Goal: Task Accomplishment & Management: Manage account settings

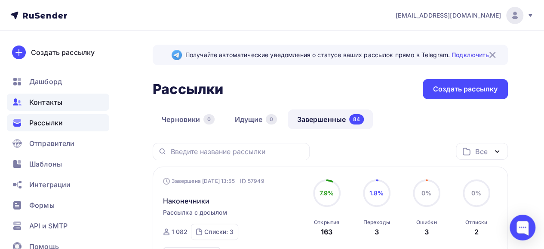
click at [61, 102] on span "Контакты" at bounding box center [45, 102] width 33 height 10
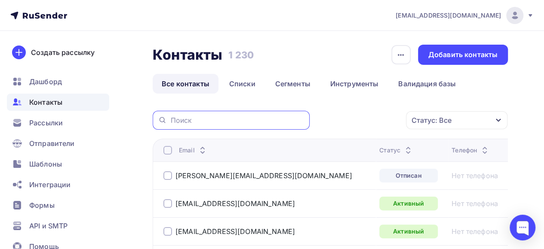
paste input "[EMAIL_ADDRESS][DOMAIN_NAME]"
type input "[EMAIL_ADDRESS][DOMAIN_NAME]"
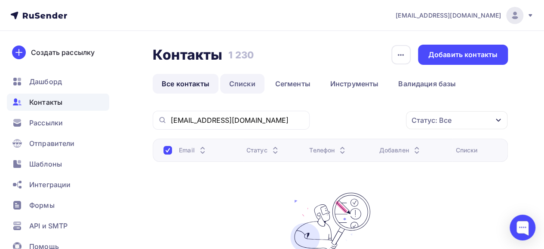
click at [239, 86] on link "Списки" at bounding box center [242, 84] width 44 height 20
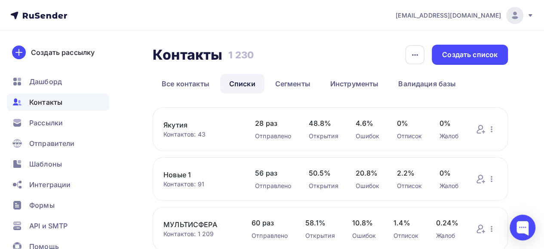
click at [184, 174] on link "Новые 1" at bounding box center [200, 175] width 74 height 10
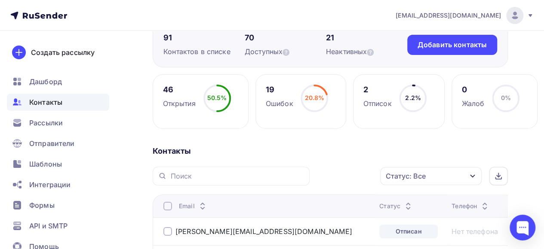
scroll to position [43, 0]
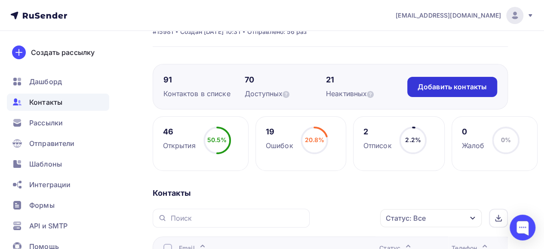
click at [447, 90] on div "Добавить контакты" at bounding box center [452, 87] width 69 height 10
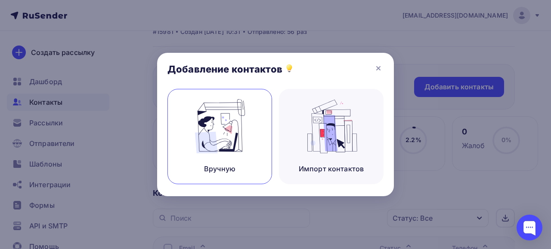
click at [235, 148] on img at bounding box center [220, 126] width 58 height 54
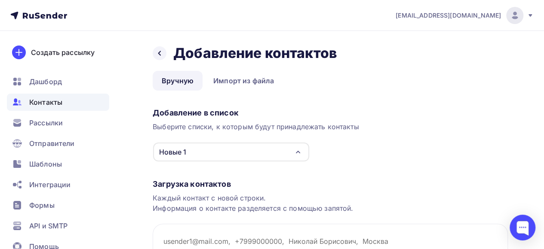
scroll to position [86, 0]
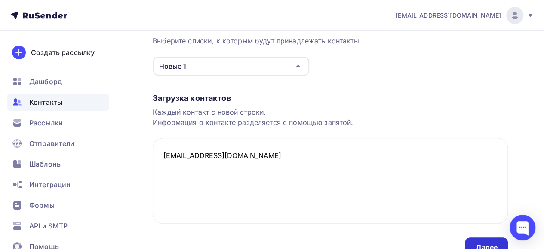
type textarea "[EMAIL_ADDRESS][DOMAIN_NAME]"
click at [488, 243] on div "Далее" at bounding box center [486, 248] width 22 height 10
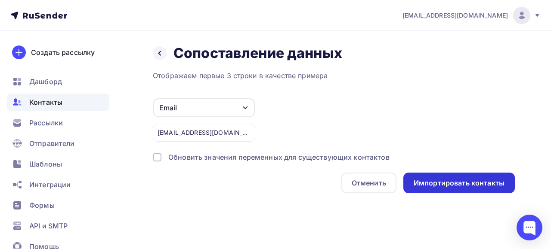
click at [439, 182] on div "Импортировать контакты" at bounding box center [458, 184] width 91 height 10
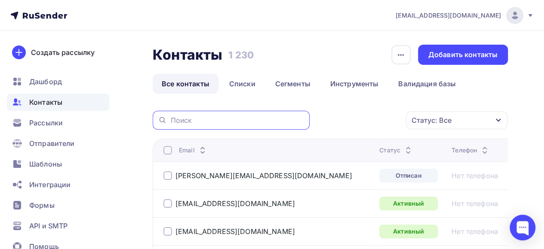
paste input "[EMAIL_ADDRESS][DOMAIN_NAME]"
type input "[EMAIL_ADDRESS][DOMAIN_NAME]"
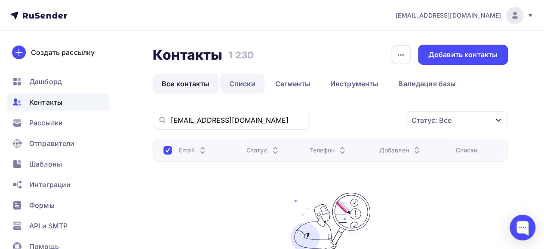
click at [243, 84] on link "Списки" at bounding box center [242, 84] width 44 height 20
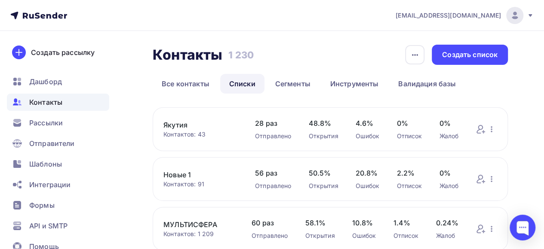
click at [175, 174] on link "Новые 1" at bounding box center [200, 175] width 74 height 10
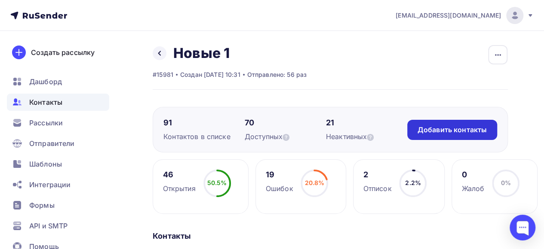
click at [454, 130] on div "Добавить контакты" at bounding box center [452, 130] width 69 height 10
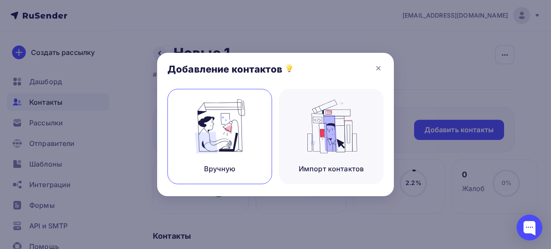
click at [221, 133] on img at bounding box center [220, 126] width 58 height 54
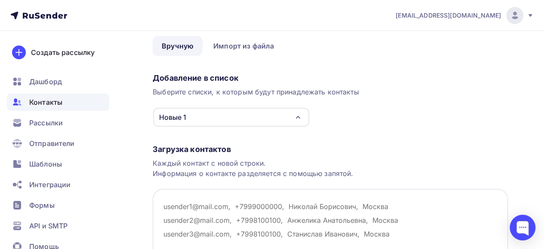
scroll to position [129, 0]
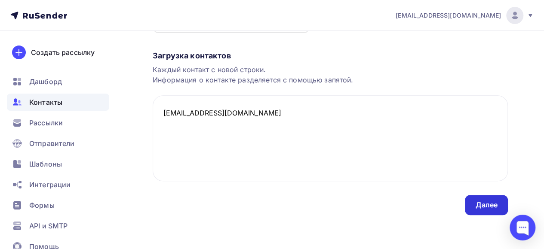
type textarea "[EMAIL_ADDRESS][DOMAIN_NAME]"
click at [484, 209] on div "Далее" at bounding box center [486, 205] width 22 height 10
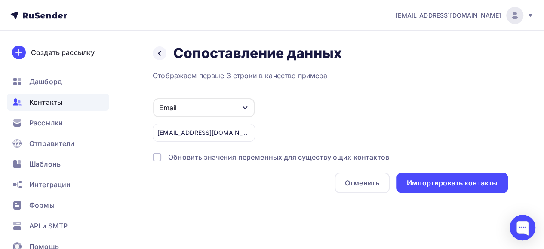
scroll to position [0, 0]
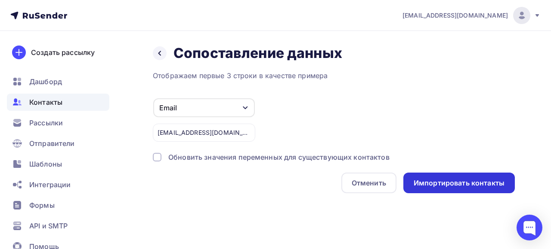
click at [440, 183] on div "Импортировать контакты" at bounding box center [458, 184] width 91 height 10
